Goal: Check status: Check status

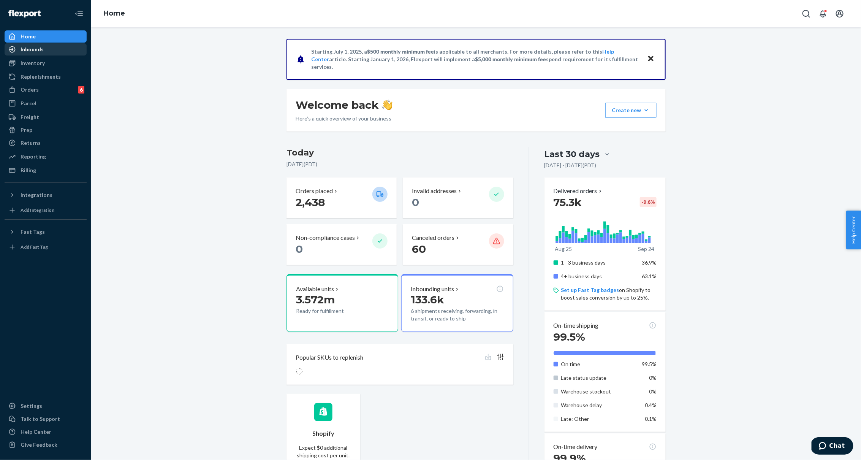
click at [57, 52] on div "Inbounds" at bounding box center [45, 49] width 81 height 11
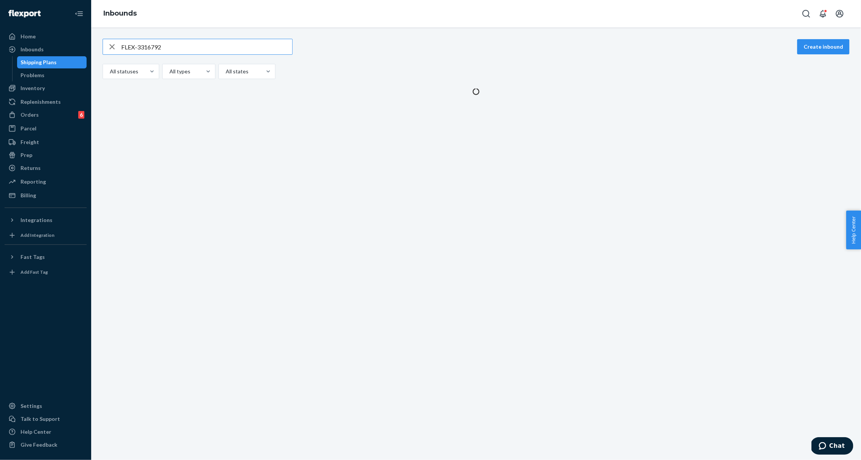
type input "FLEX-3316792"
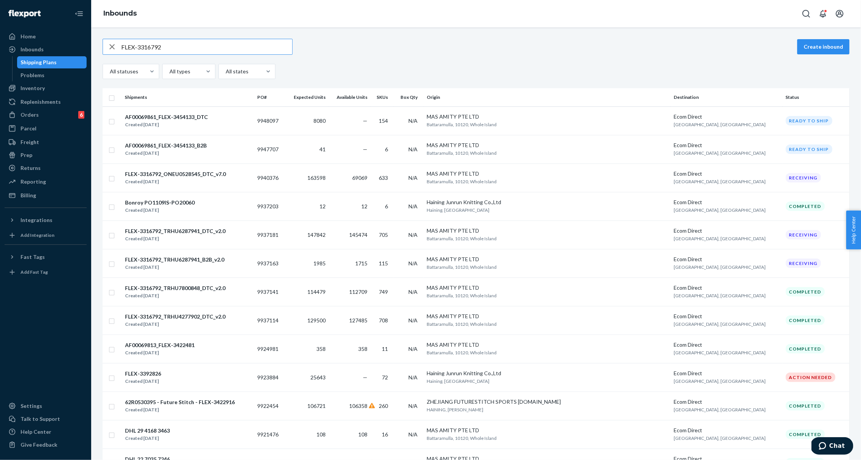
click at [227, 48] on input "FLEX-3316792" at bounding box center [206, 46] width 171 height 15
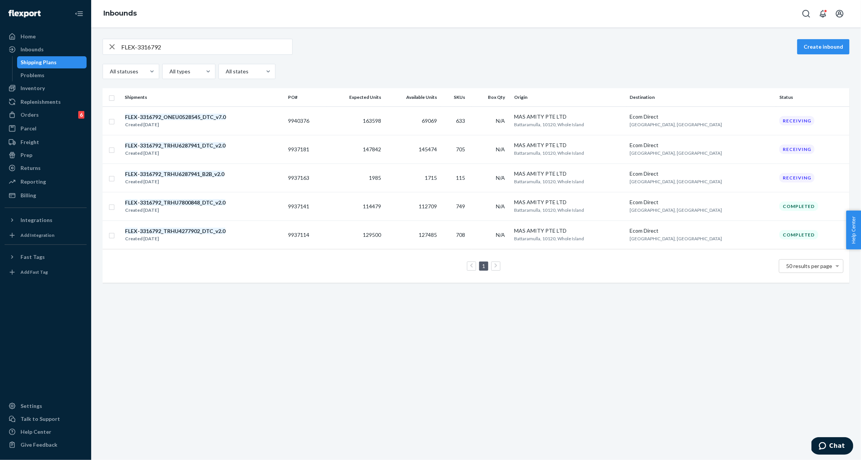
click at [720, 51] on div "FLEX-3316792 Create inbound" at bounding box center [476, 47] width 747 height 16
click at [720, 5] on div "Inbounds" at bounding box center [476, 13] width 770 height 27
